Goal: Task Accomplishment & Management: Manage account settings

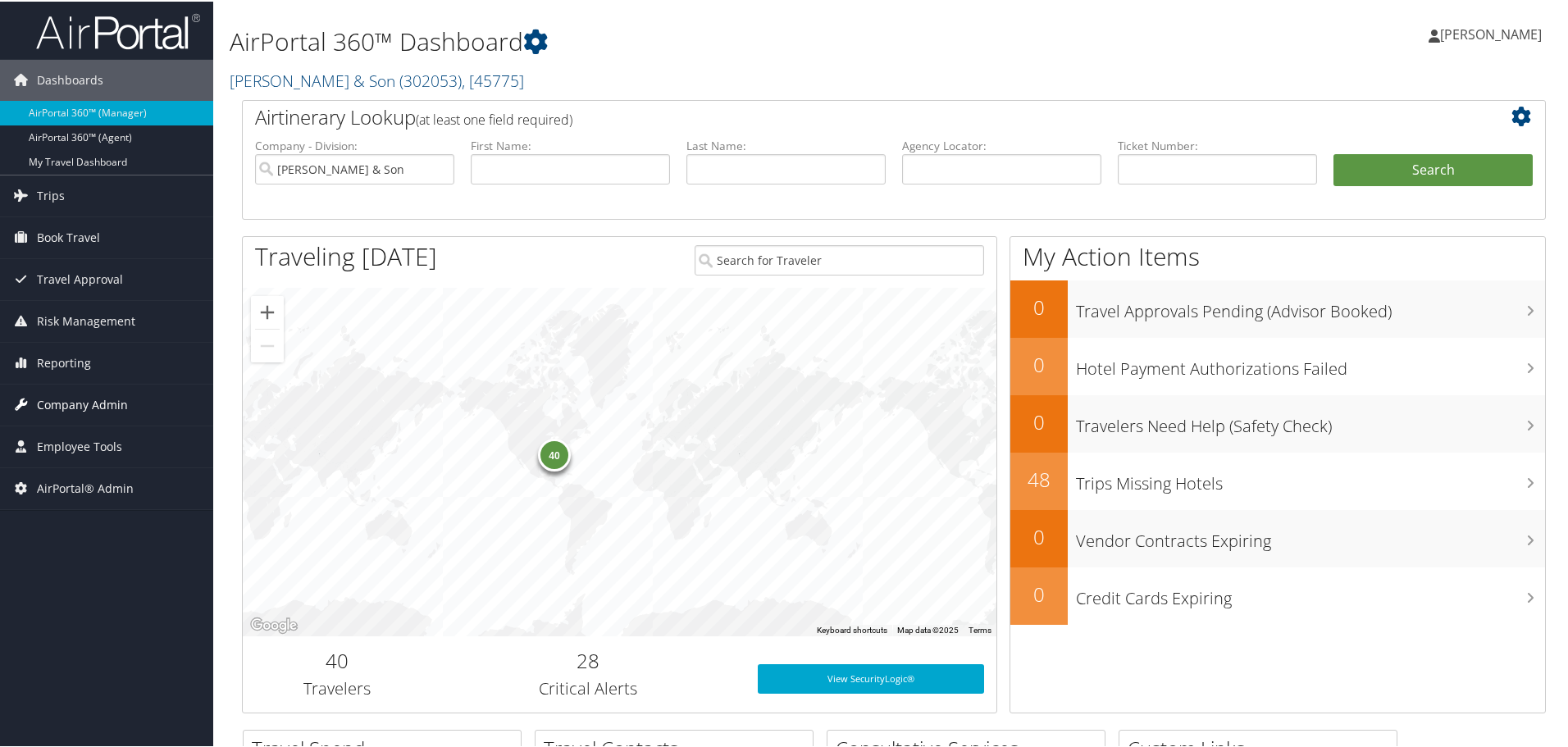
click at [92, 401] on span "Company Admin" at bounding box center [82, 403] width 91 height 41
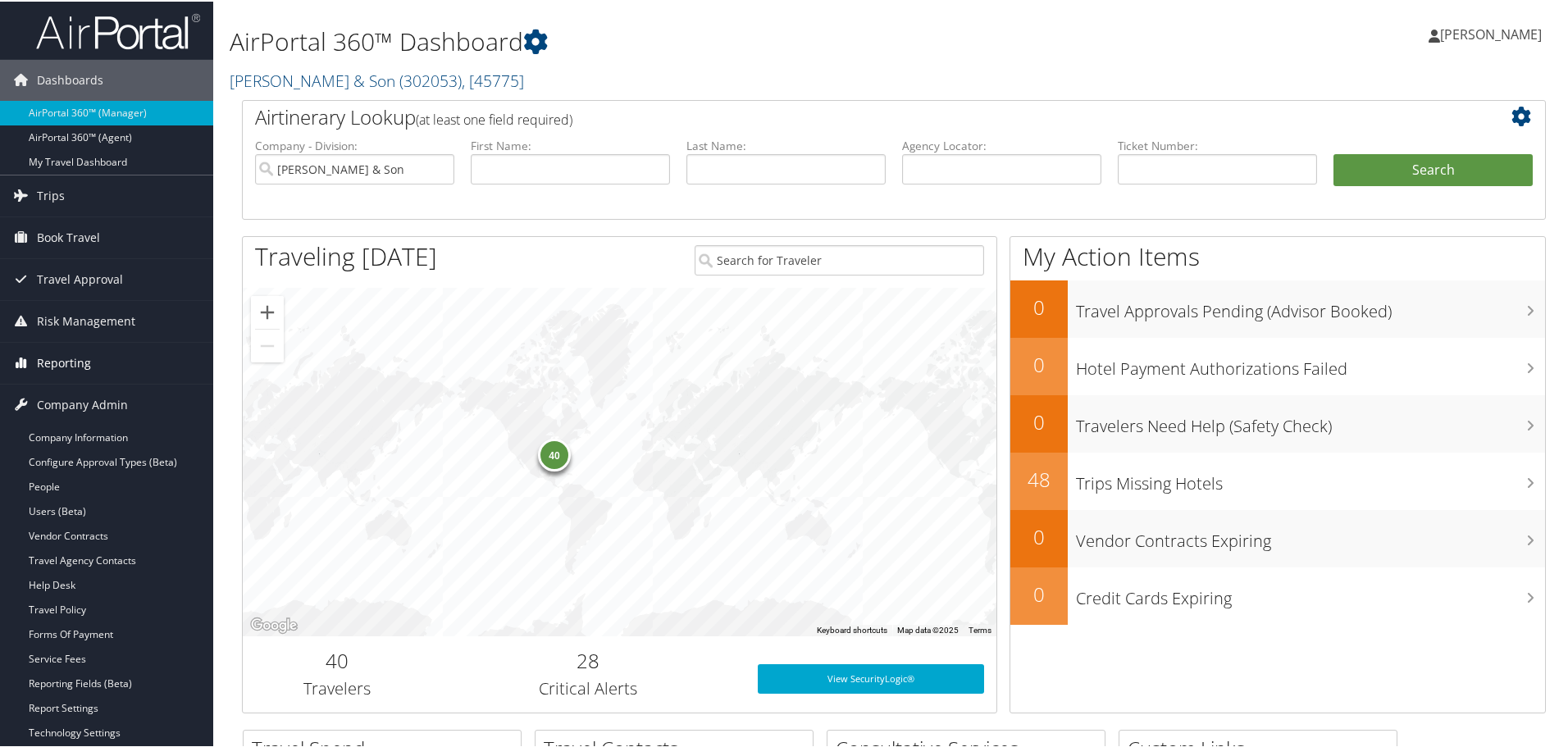
click at [63, 360] on span "Reporting" at bounding box center [63, 361] width 54 height 41
click at [82, 316] on span "Risk Management" at bounding box center [86, 320] width 99 height 41
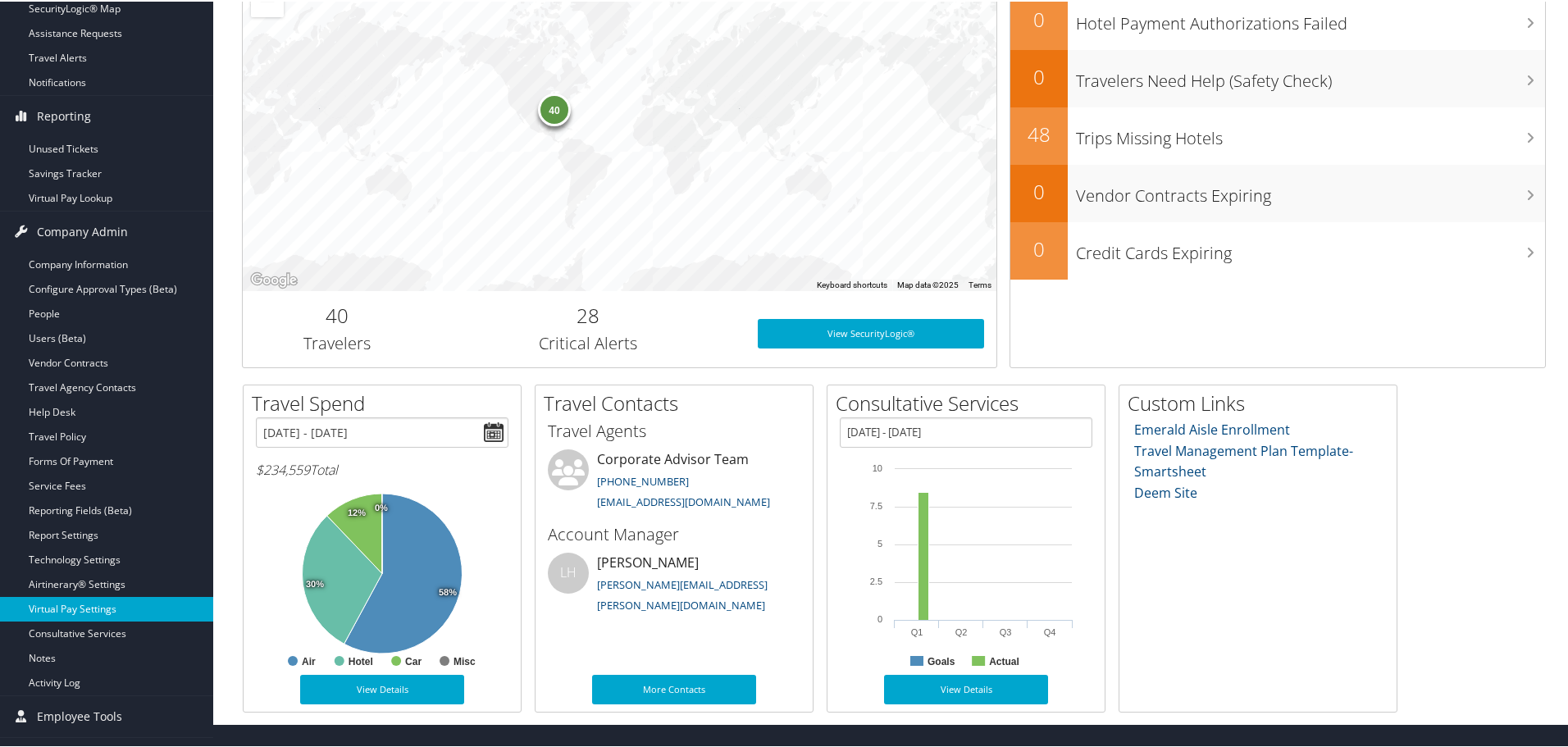
scroll to position [376, 0]
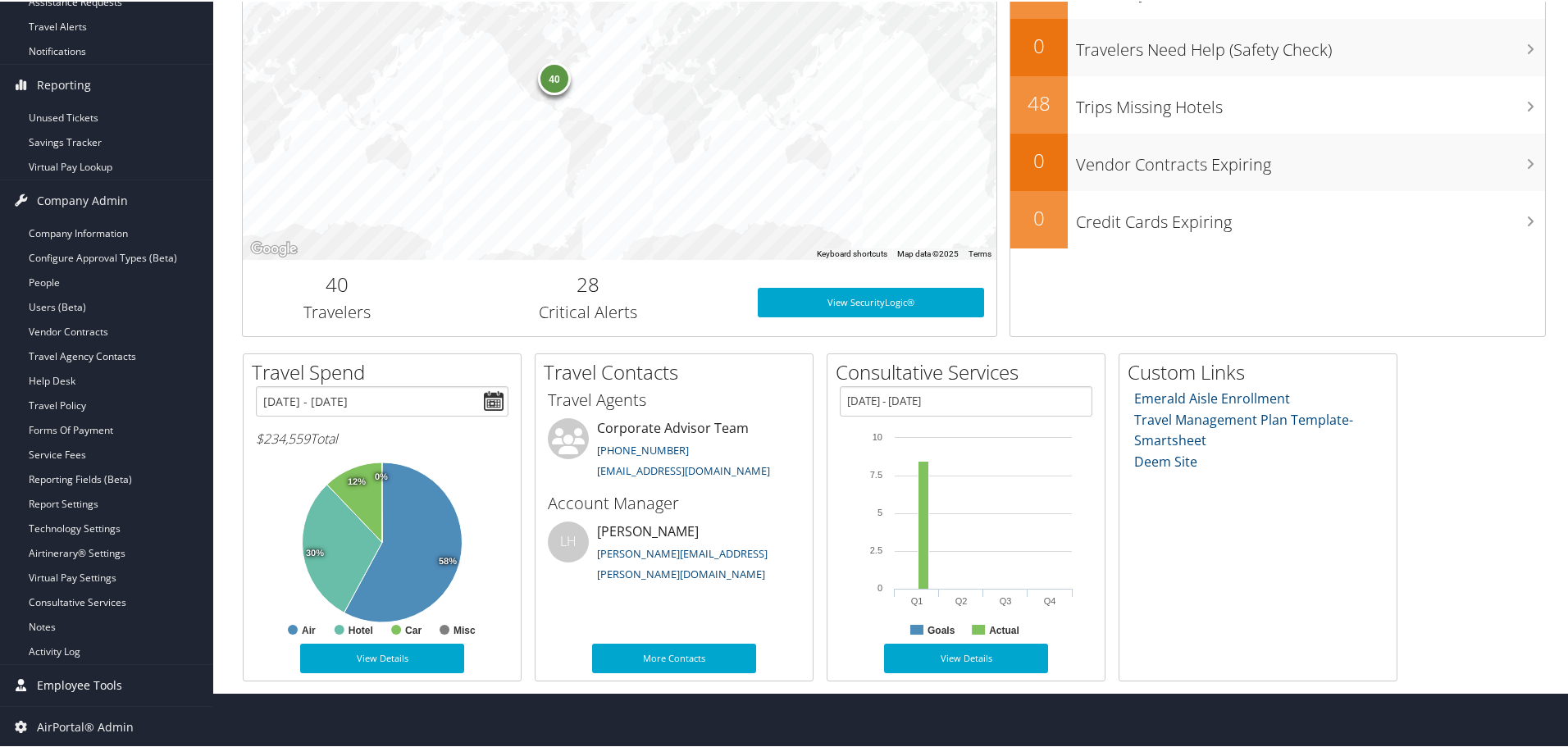
click at [84, 681] on span "Employee Tools" at bounding box center [79, 684] width 85 height 41
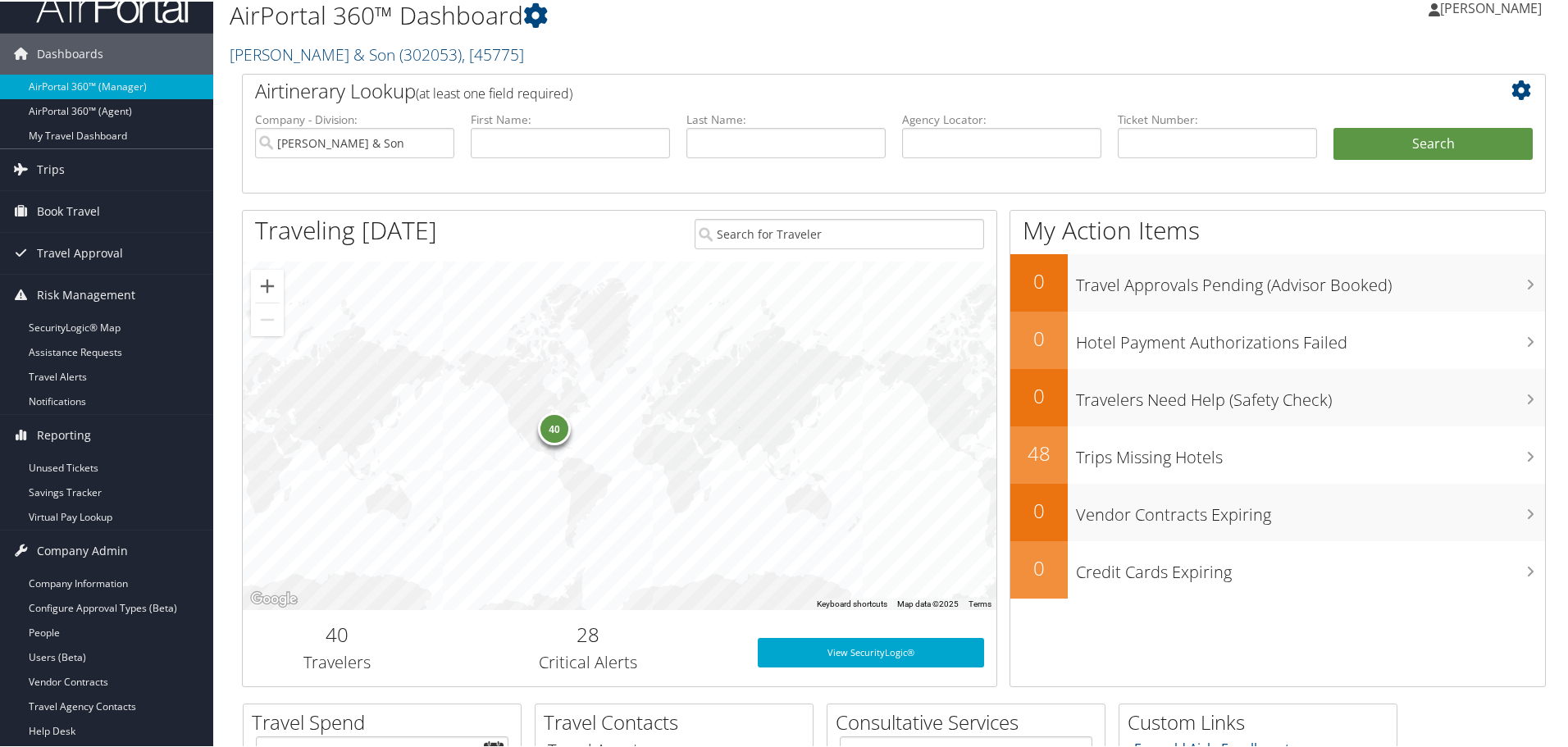
scroll to position [0, 0]
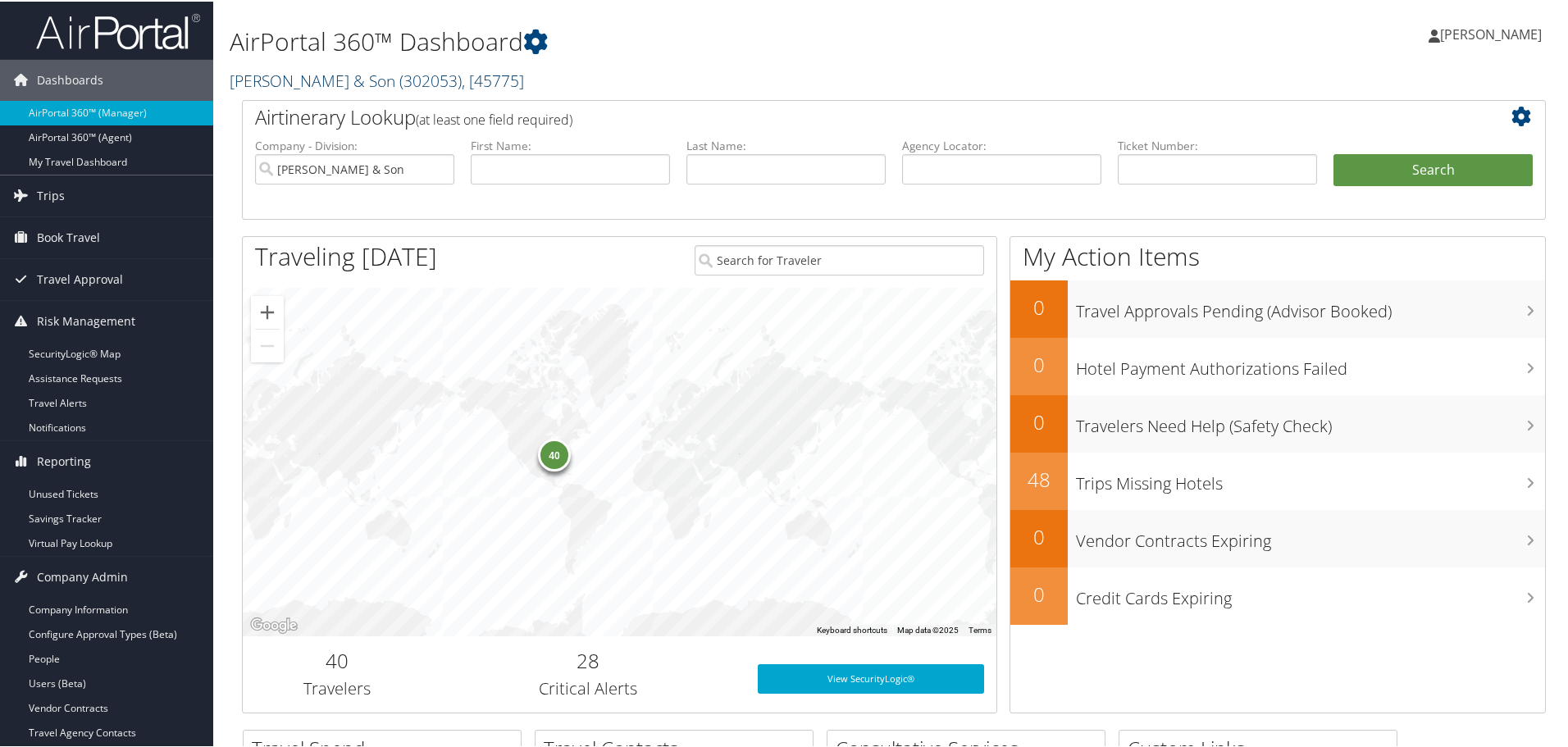
click at [320, 78] on link "CH Guenther & Son ( 302053 ) , [ 45775 ]" at bounding box center [377, 78] width 294 height 22
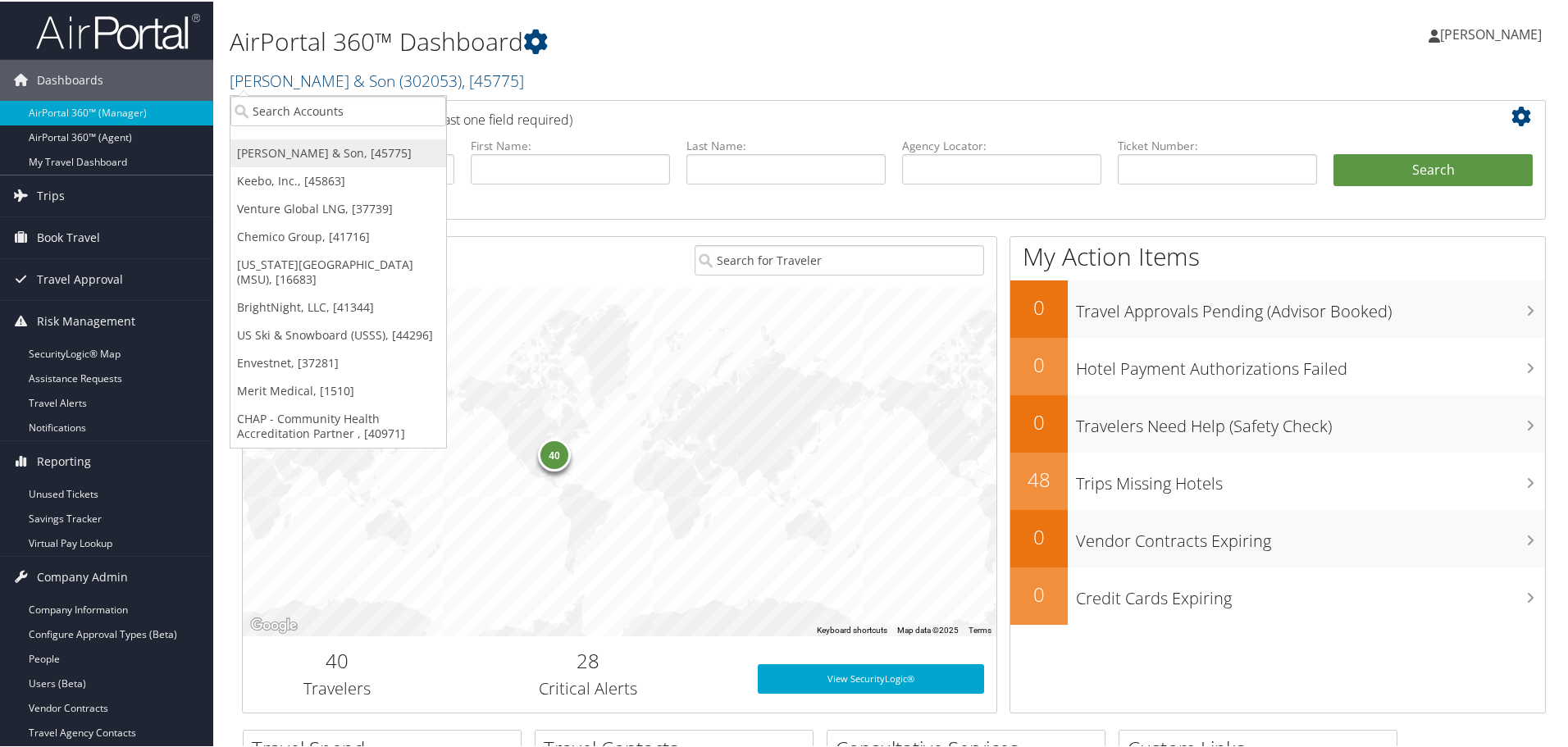
click at [281, 149] on link "[PERSON_NAME] & Son, [45775]" at bounding box center [338, 152] width 216 height 28
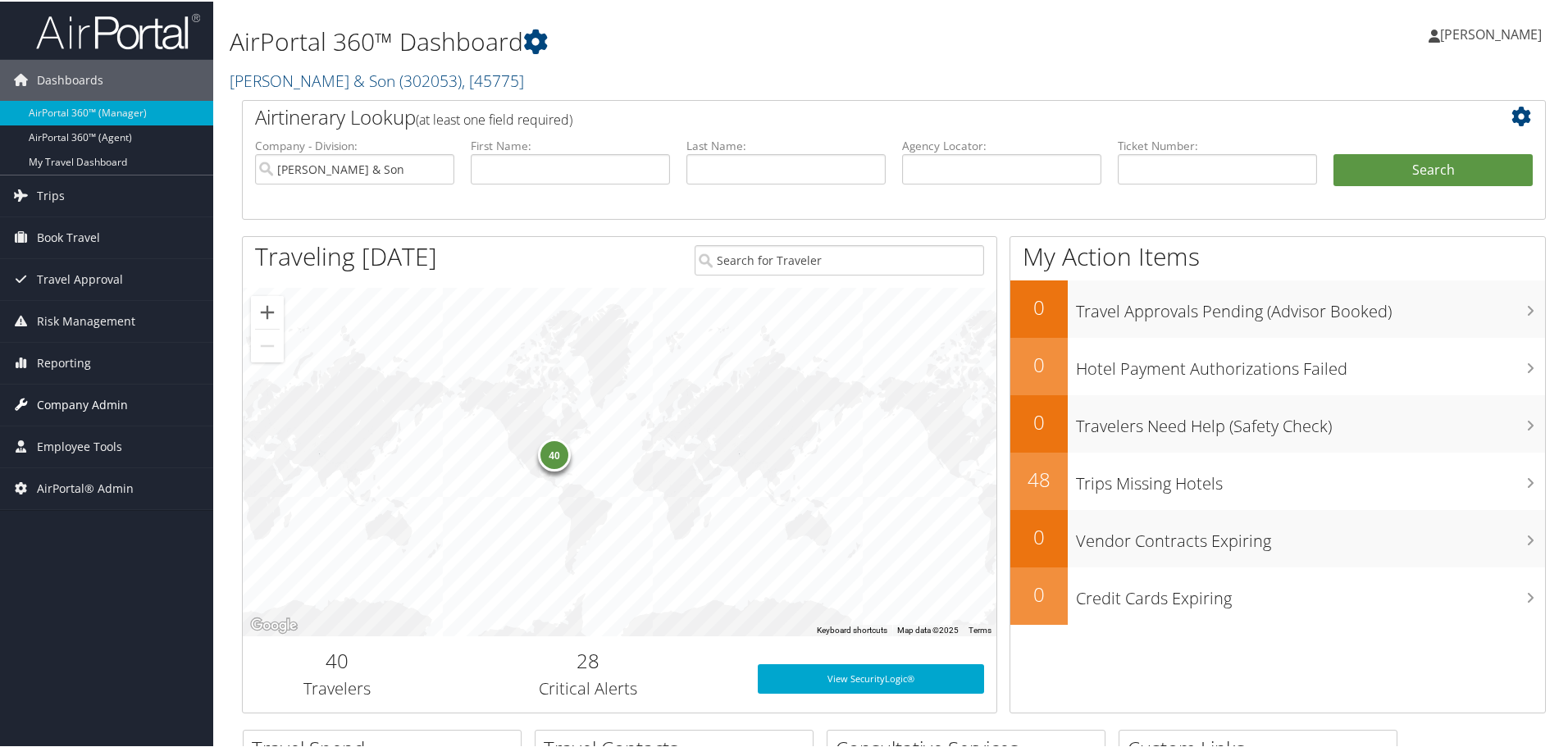
click at [66, 398] on span "Company Admin" at bounding box center [82, 403] width 91 height 41
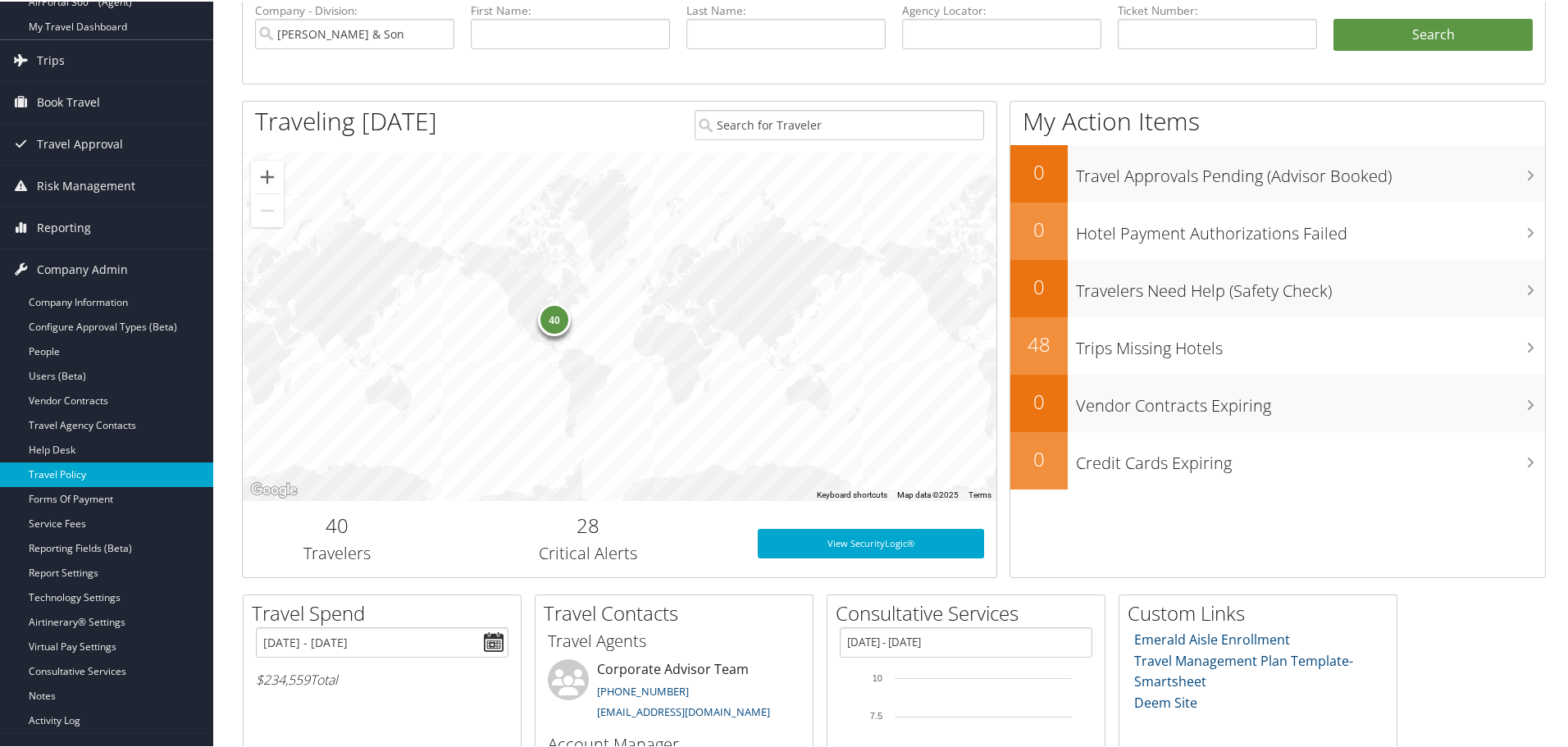
scroll to position [164, 0]
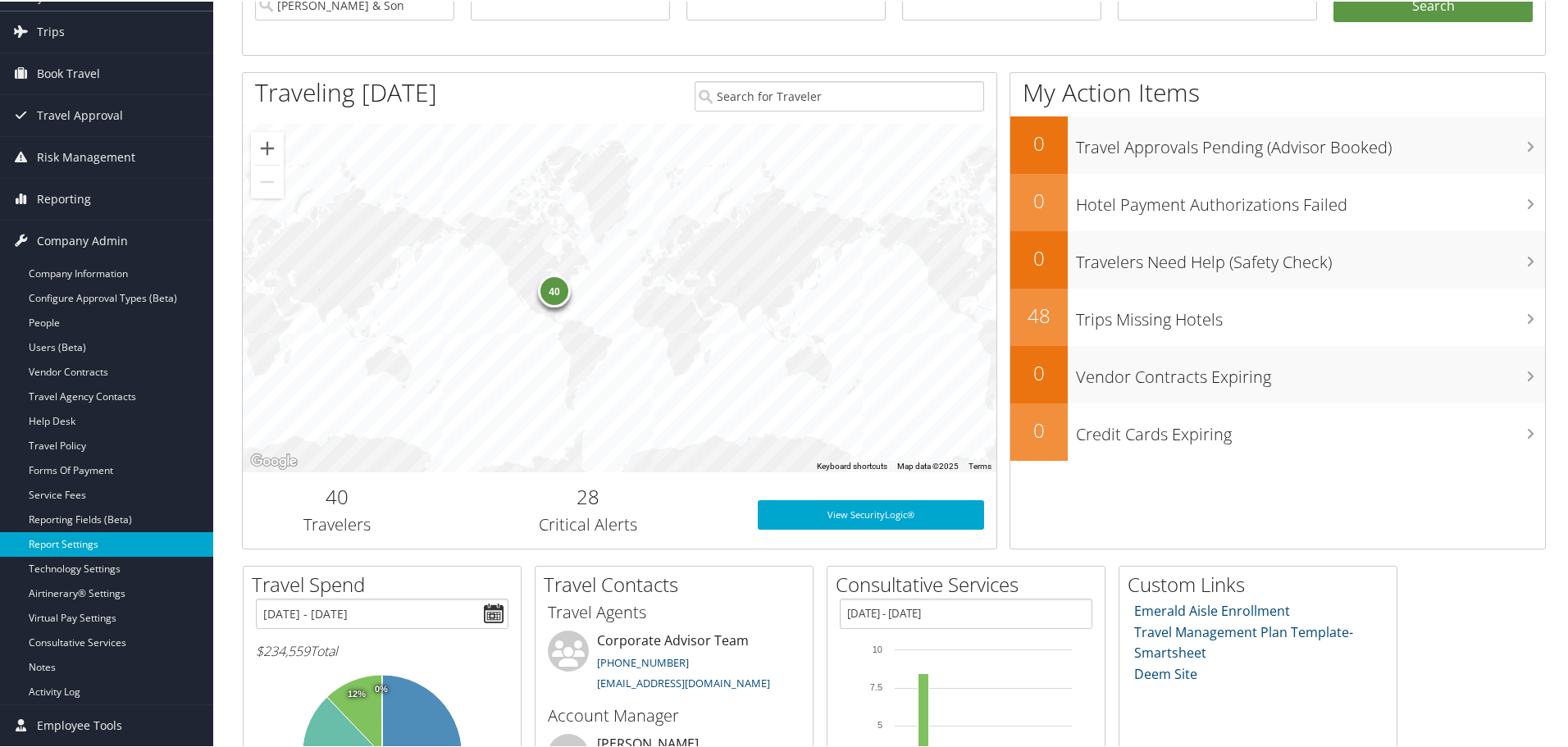
click at [66, 542] on link "Report Settings" at bounding box center [107, 543] width 213 height 25
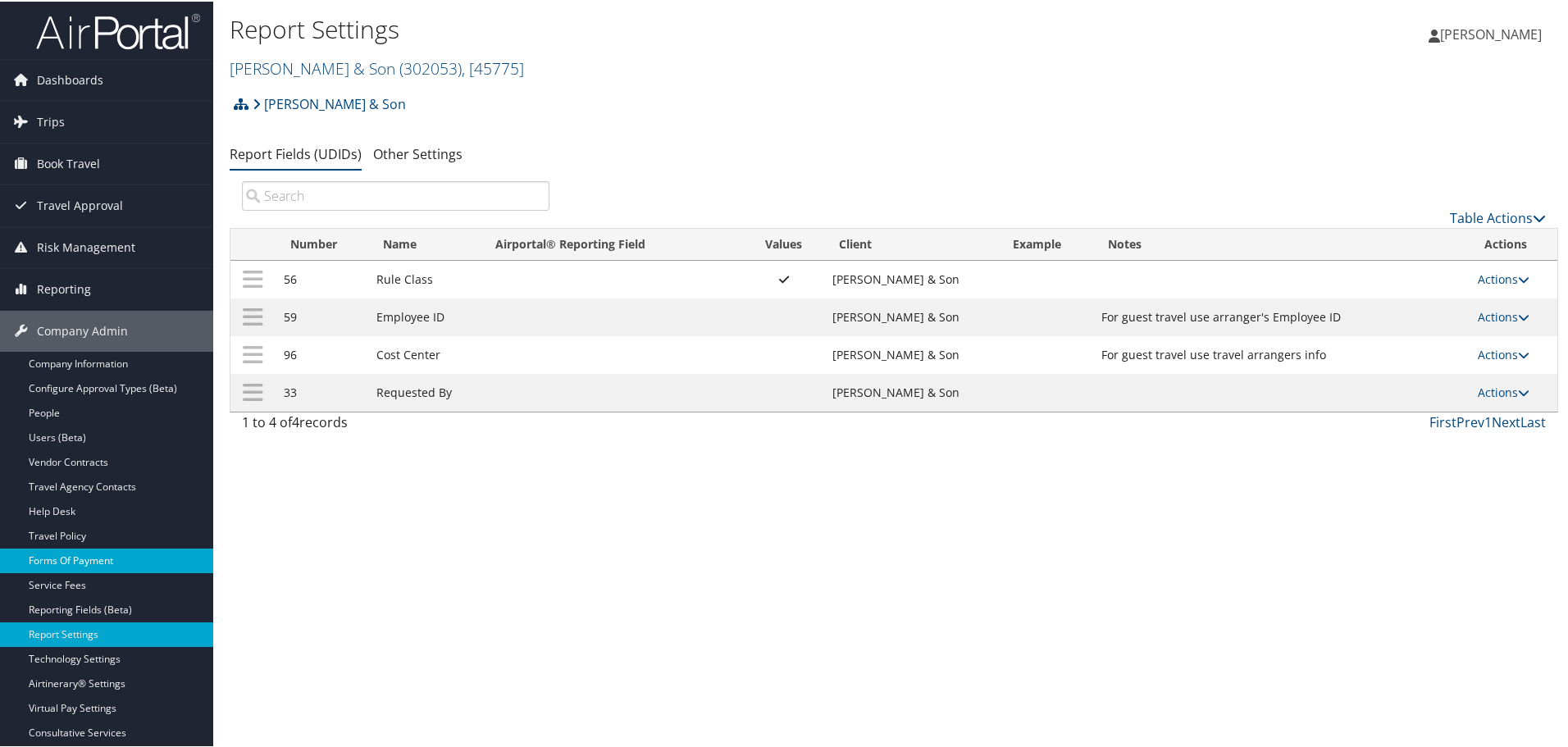
click at [78, 562] on link "Forms Of Payment" at bounding box center [107, 559] width 213 height 25
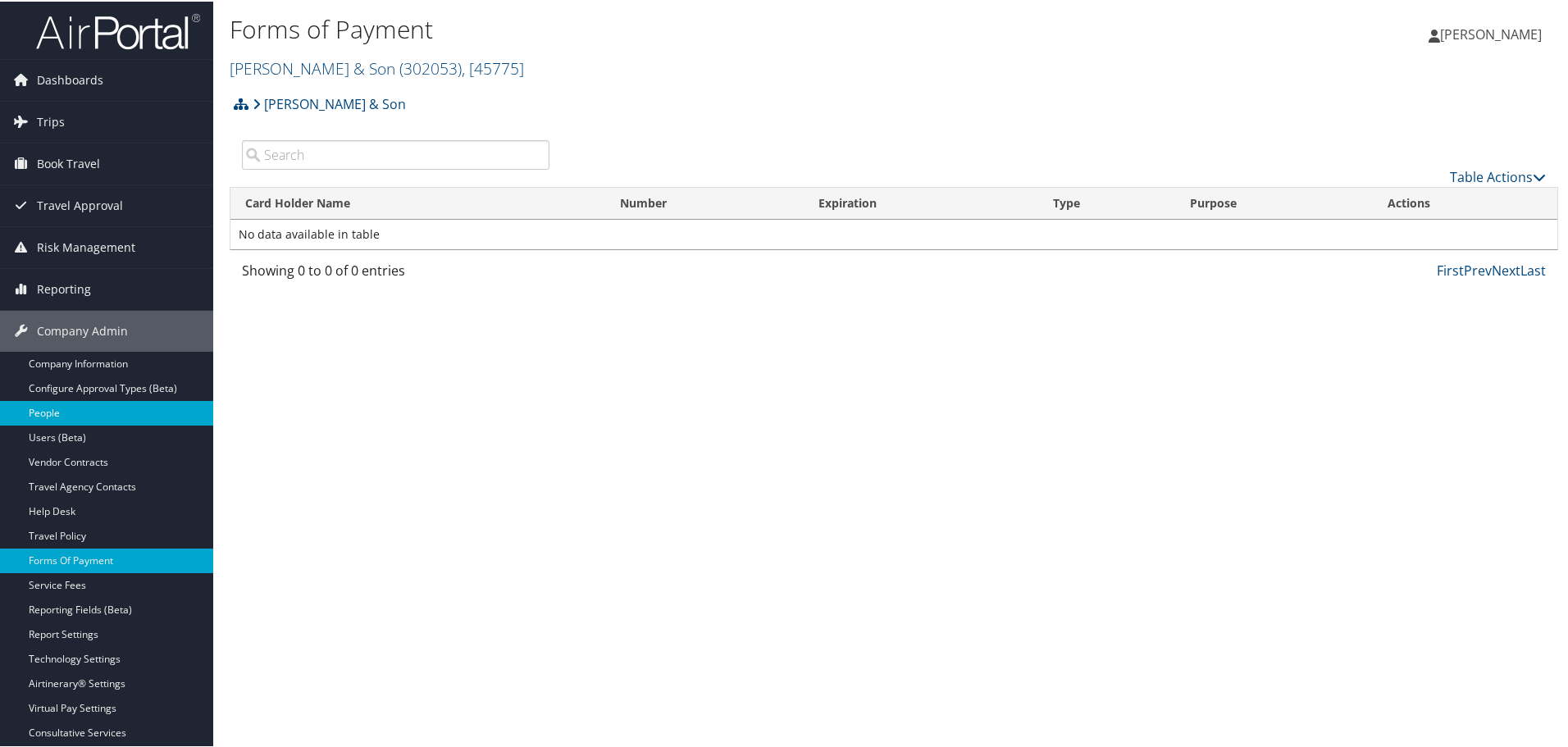
click at [46, 410] on link "People" at bounding box center [107, 411] width 213 height 25
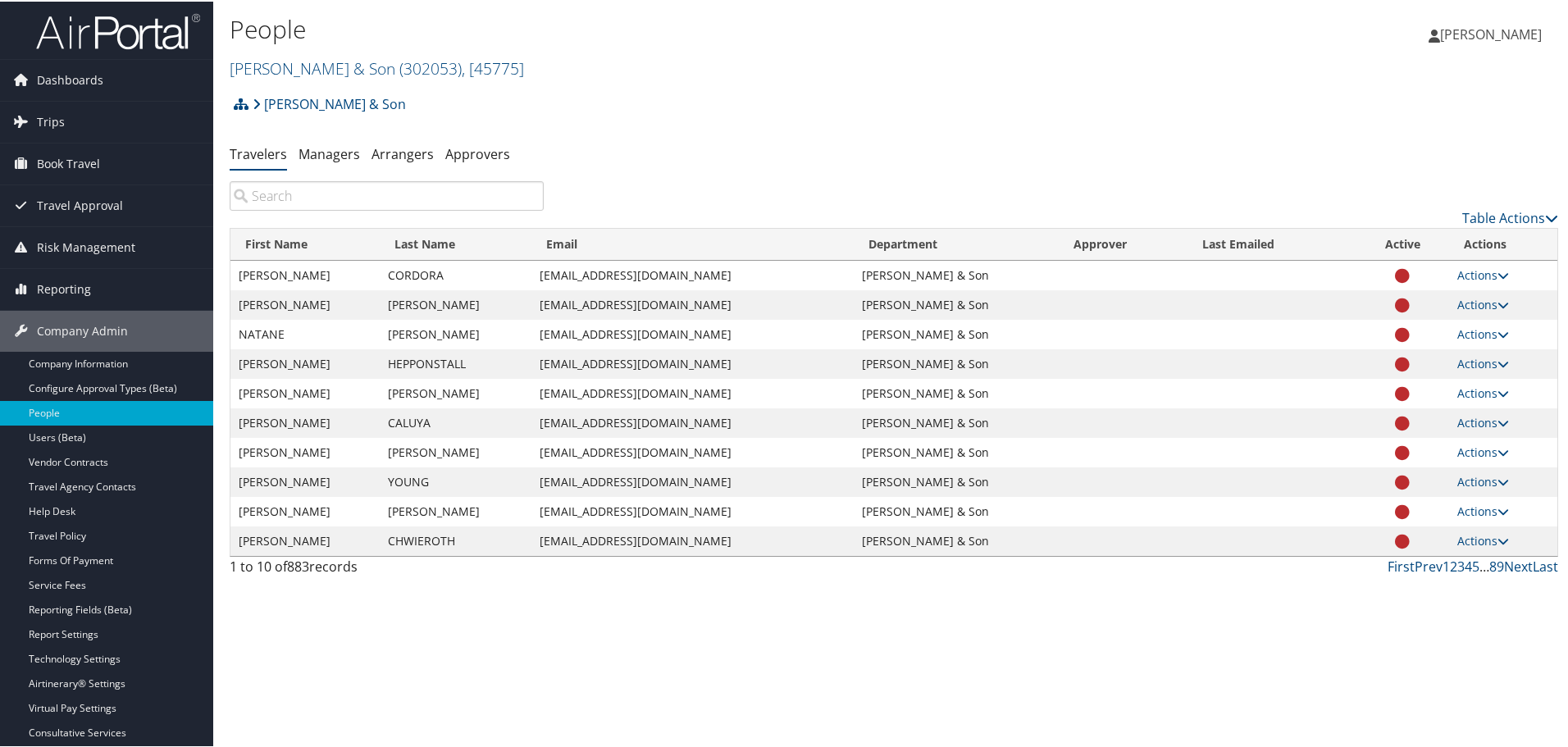
click at [344, 191] on input "search" at bounding box center [387, 195] width 314 height 30
paste input "[PERSON_NAME]"
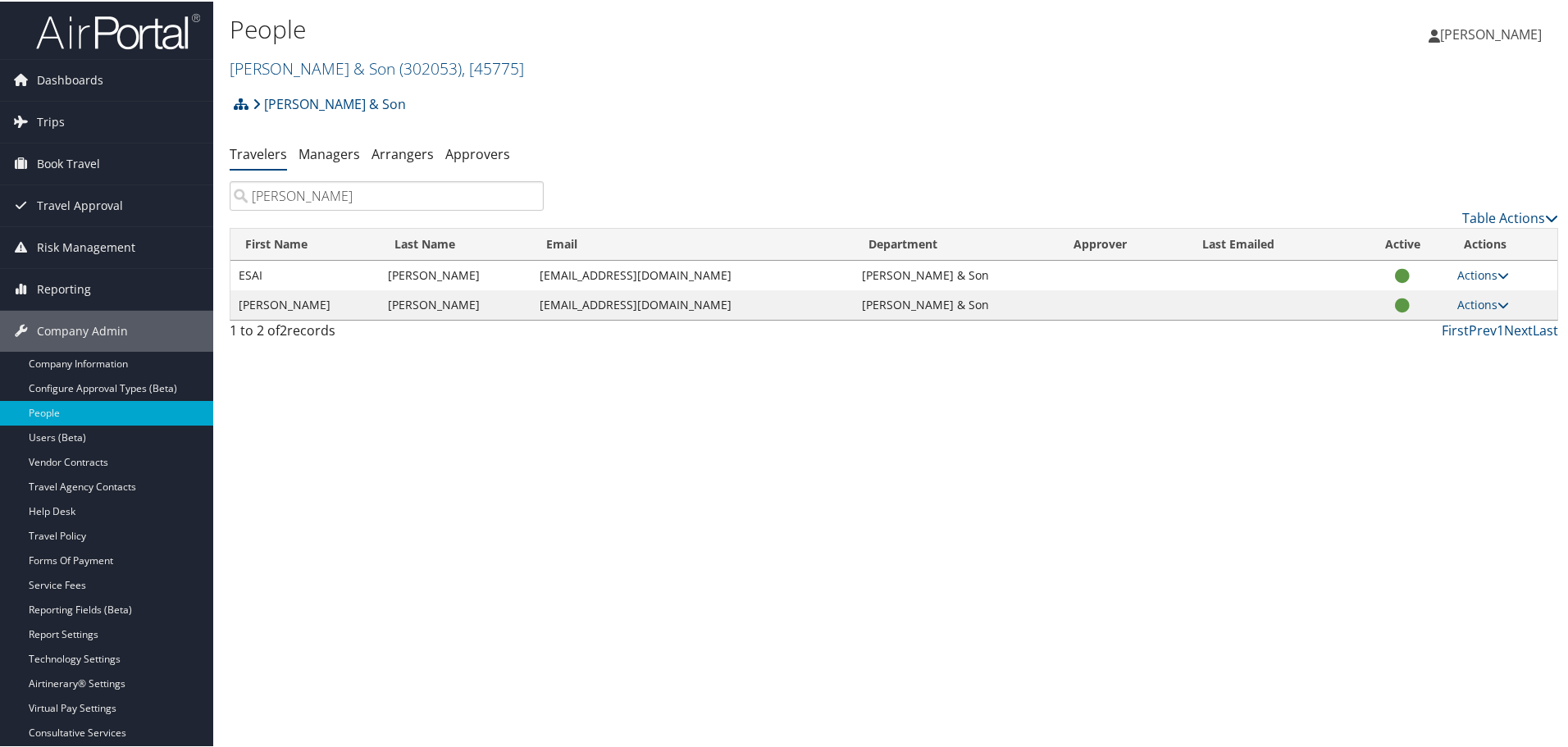
type input "GONZALES"
drag, startPoint x: 538, startPoint y: 274, endPoint x: 648, endPoint y: 277, distance: 110.0
click at [648, 277] on td "egonzales@chg.com" at bounding box center [692, 274] width 323 height 30
copy td "egonzales@chg.com"
click at [1487, 278] on link "Actions" at bounding box center [1483, 274] width 52 height 16
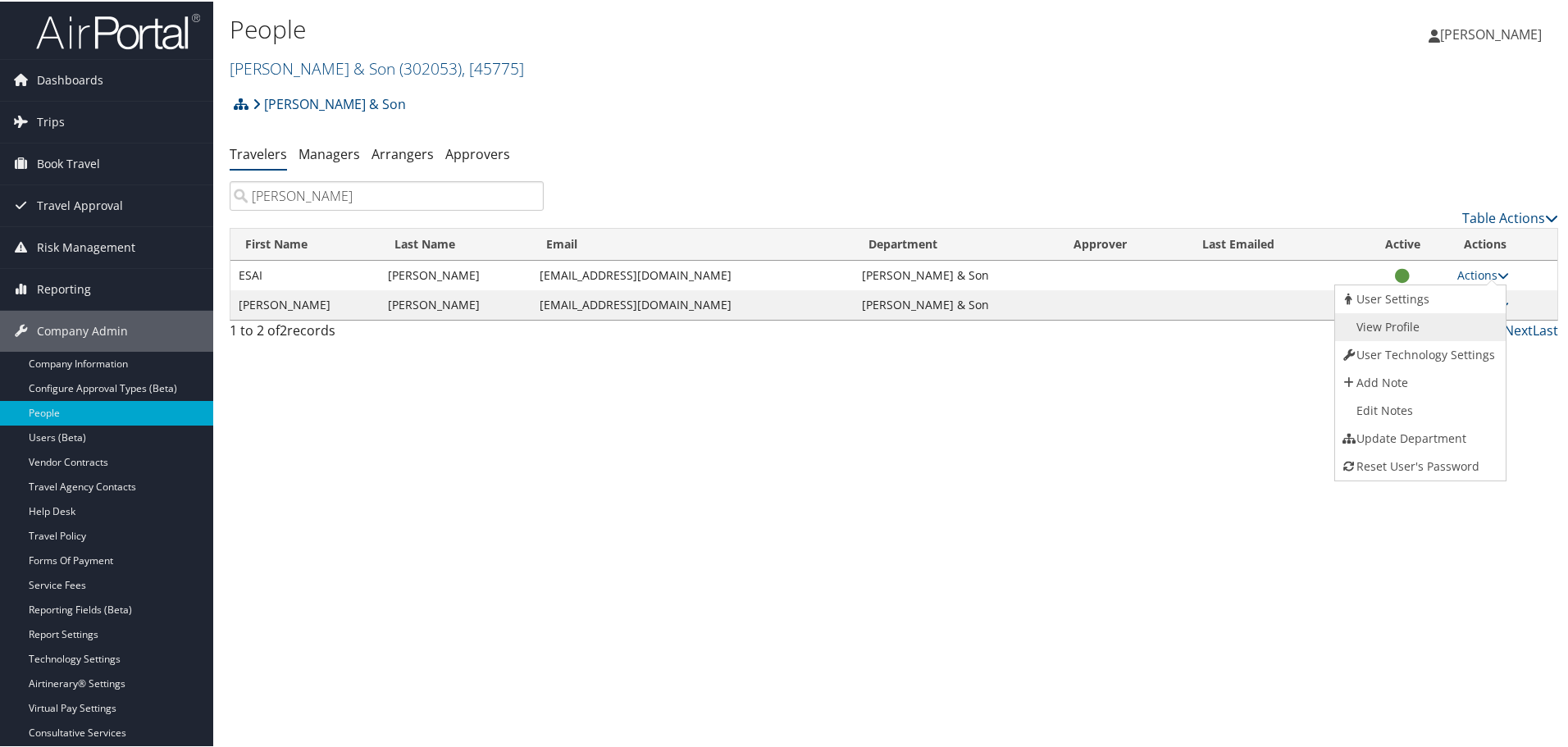
click at [1396, 327] on link "View Profile" at bounding box center [1418, 326] width 166 height 28
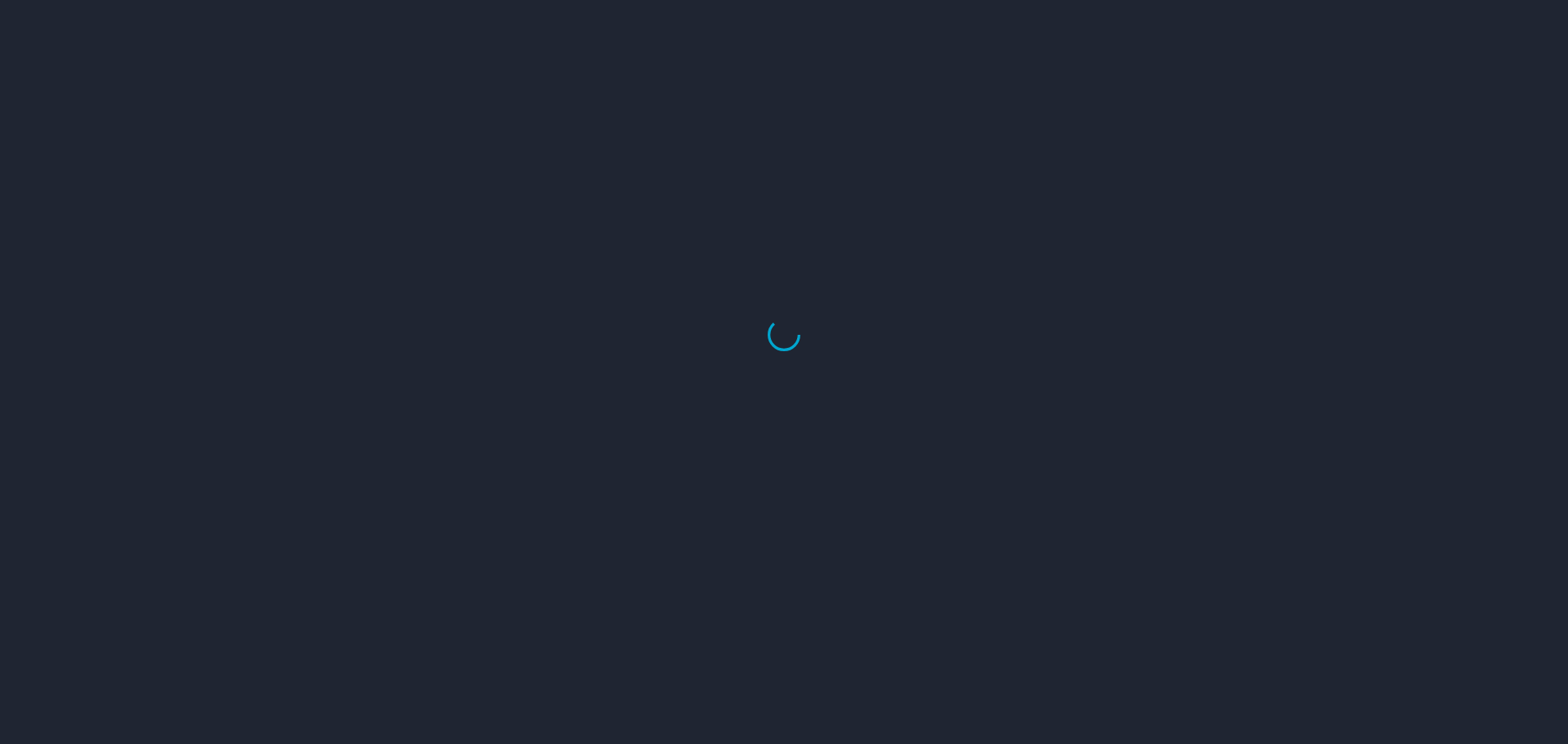
select select "US"
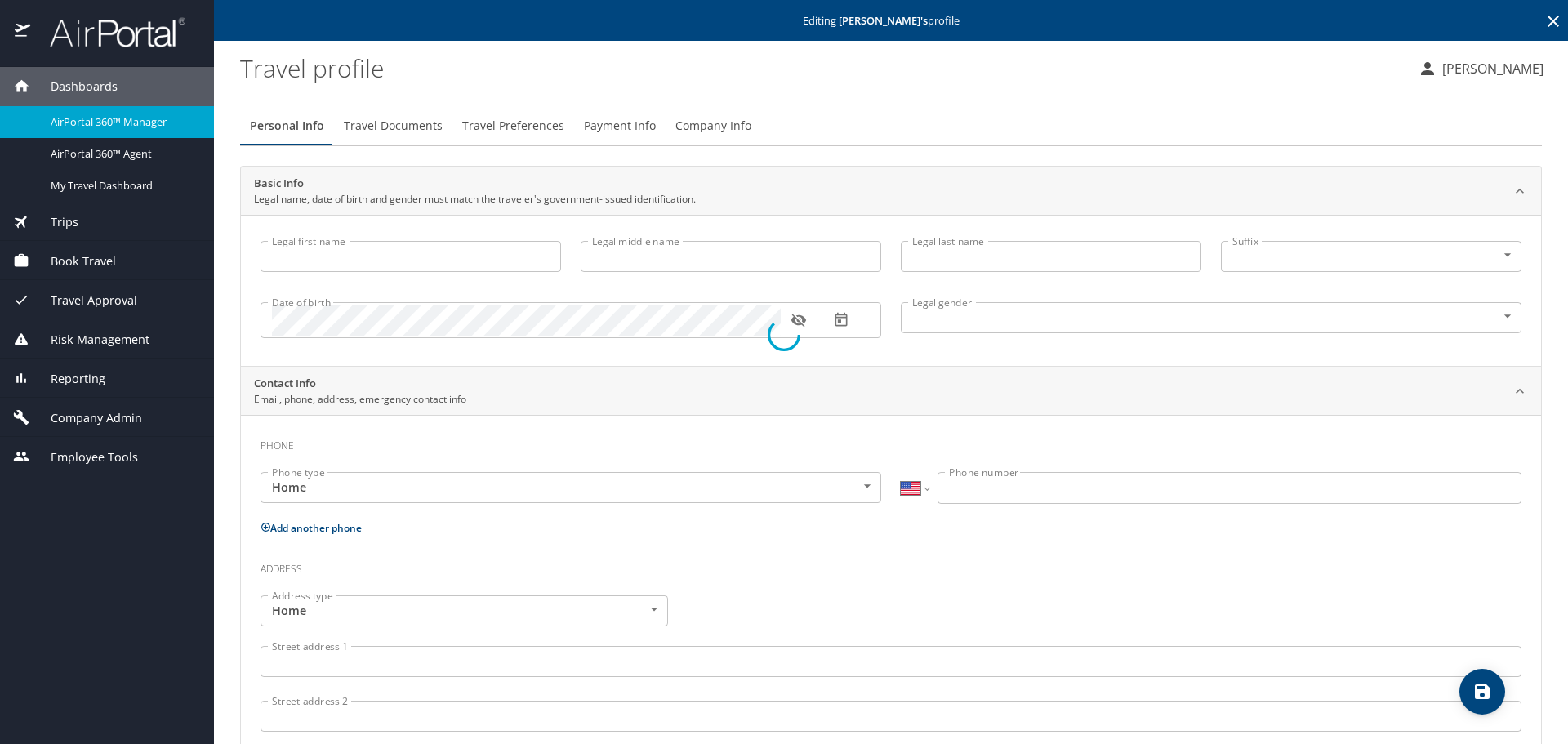
type input "ESAI"
type input "TRINIDAD"
type input "[PERSON_NAME]"
type input "[DEMOGRAPHIC_DATA]"
select select "US"
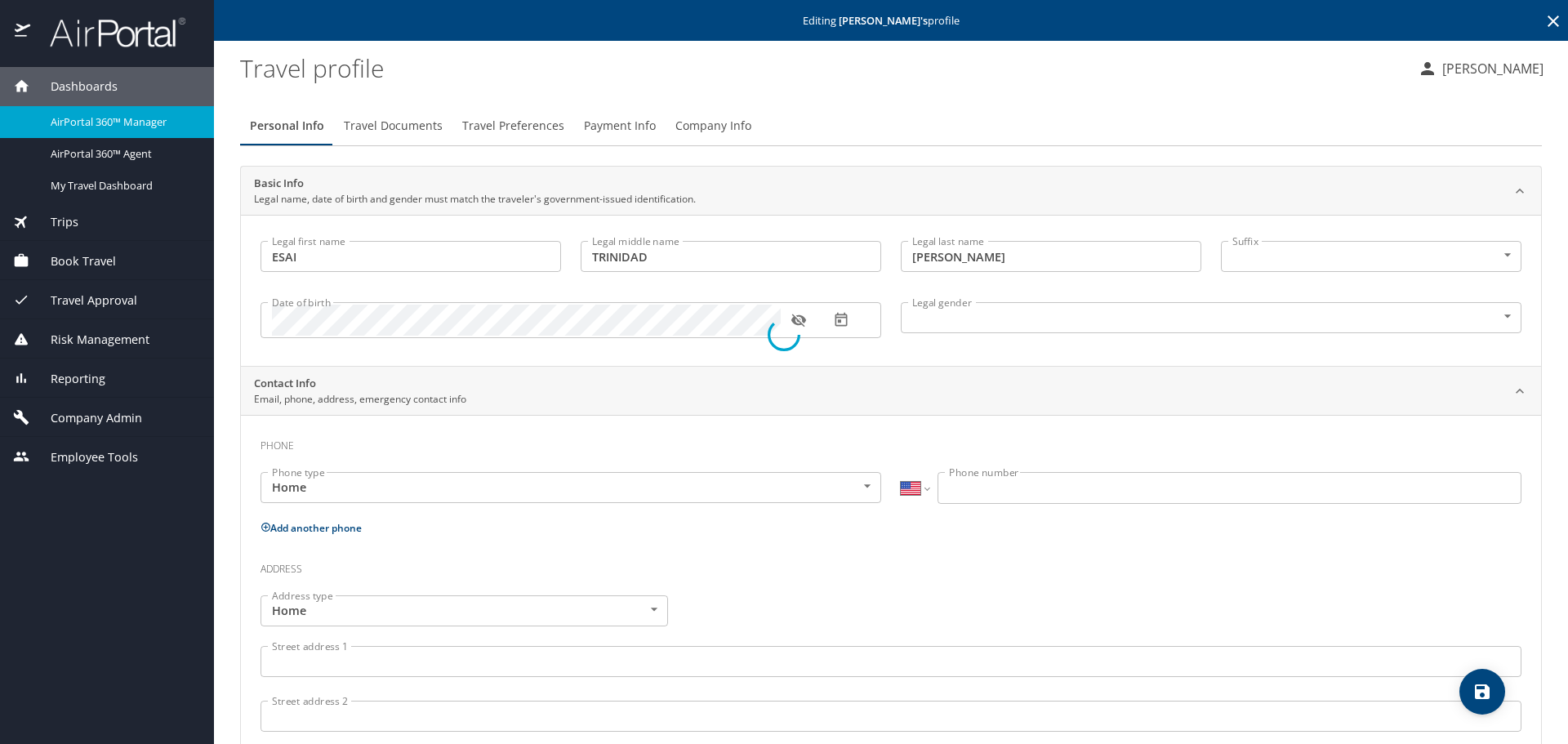
select select "US"
